Goal: Task Accomplishment & Management: Manage account settings

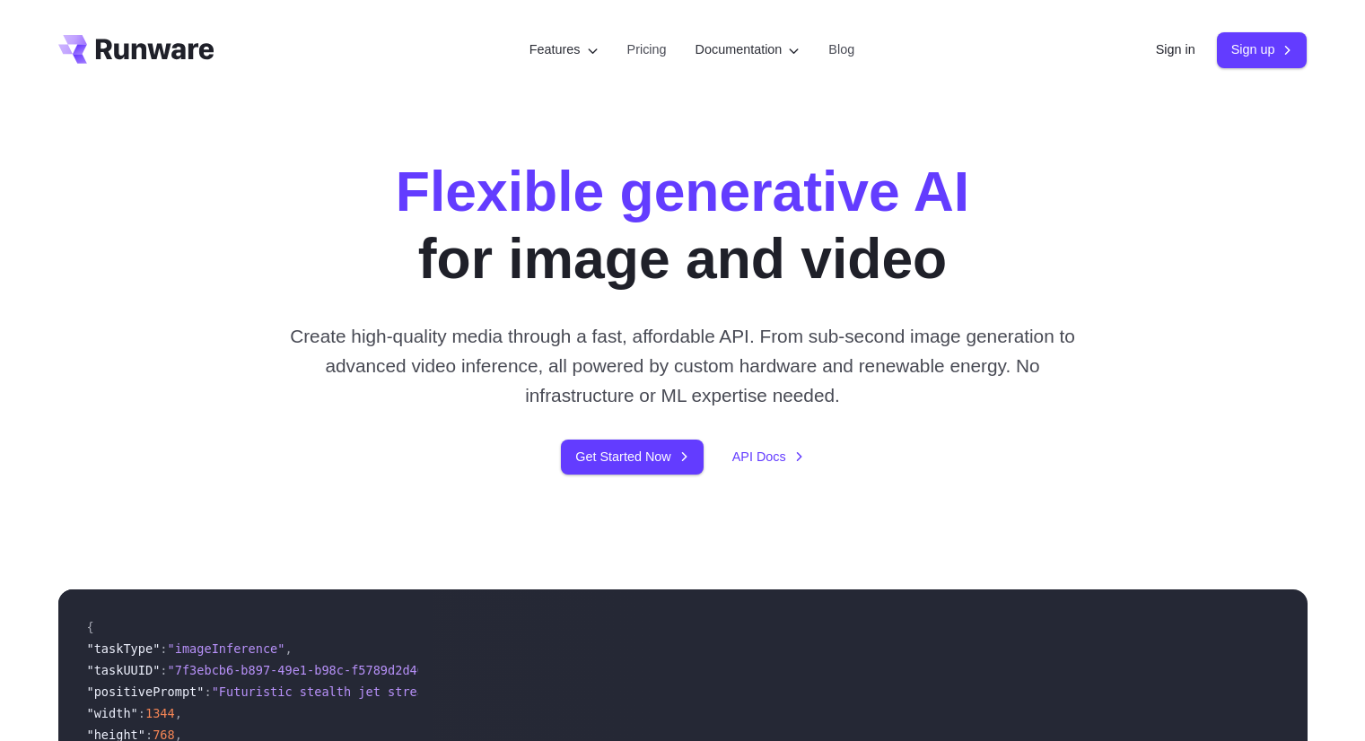
click at [1177, 51] on link "Sign in" at bounding box center [1175, 49] width 39 height 21
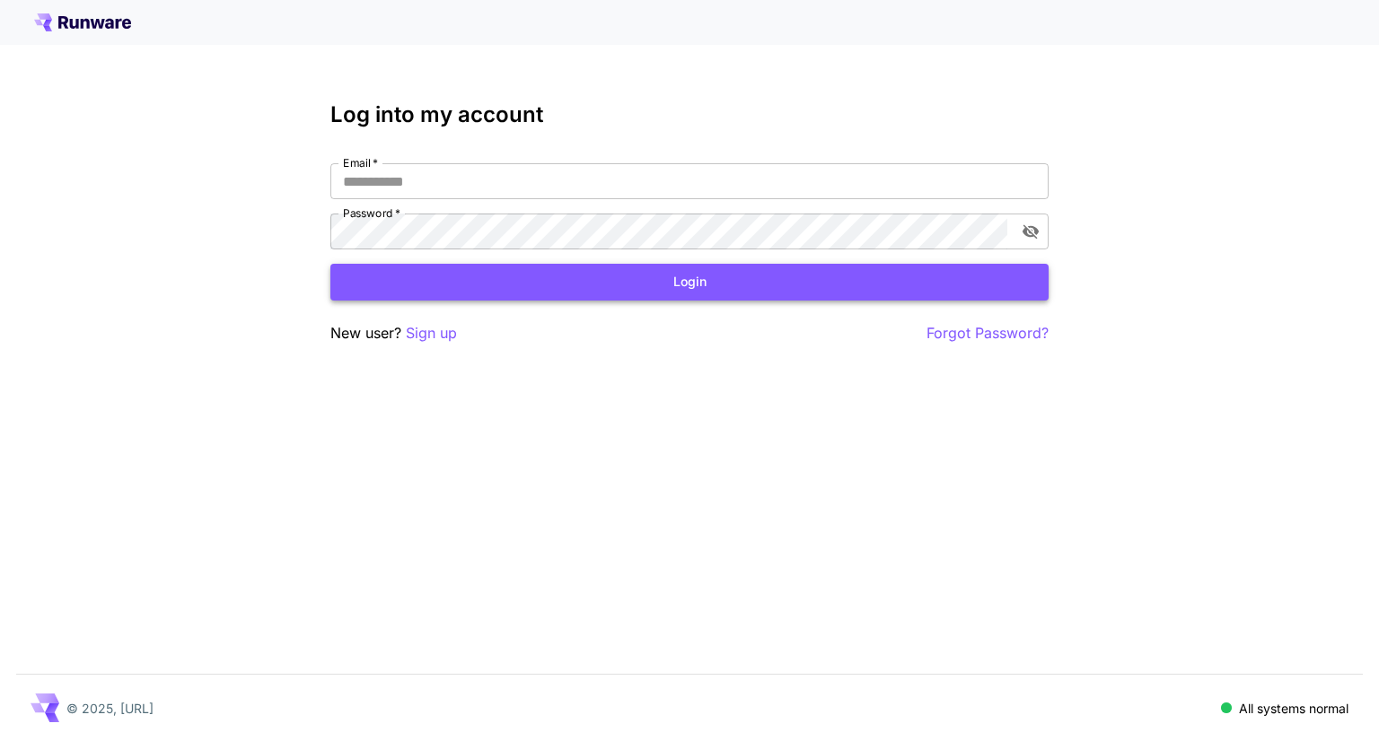
type input "**********"
click at [608, 284] on button "Login" at bounding box center [689, 282] width 718 height 37
